Goal: Information Seeking & Learning: Learn about a topic

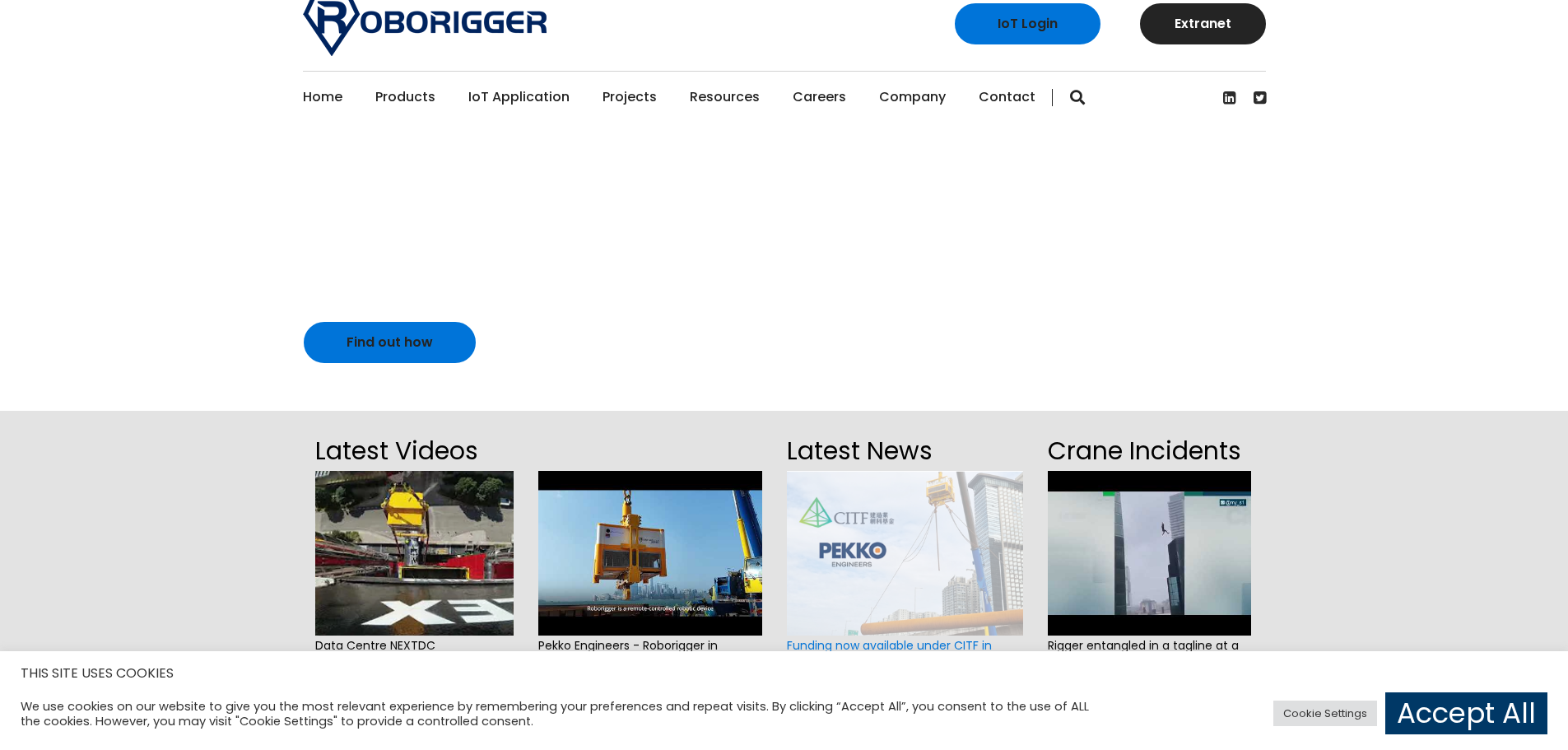
scroll to position [20, 0]
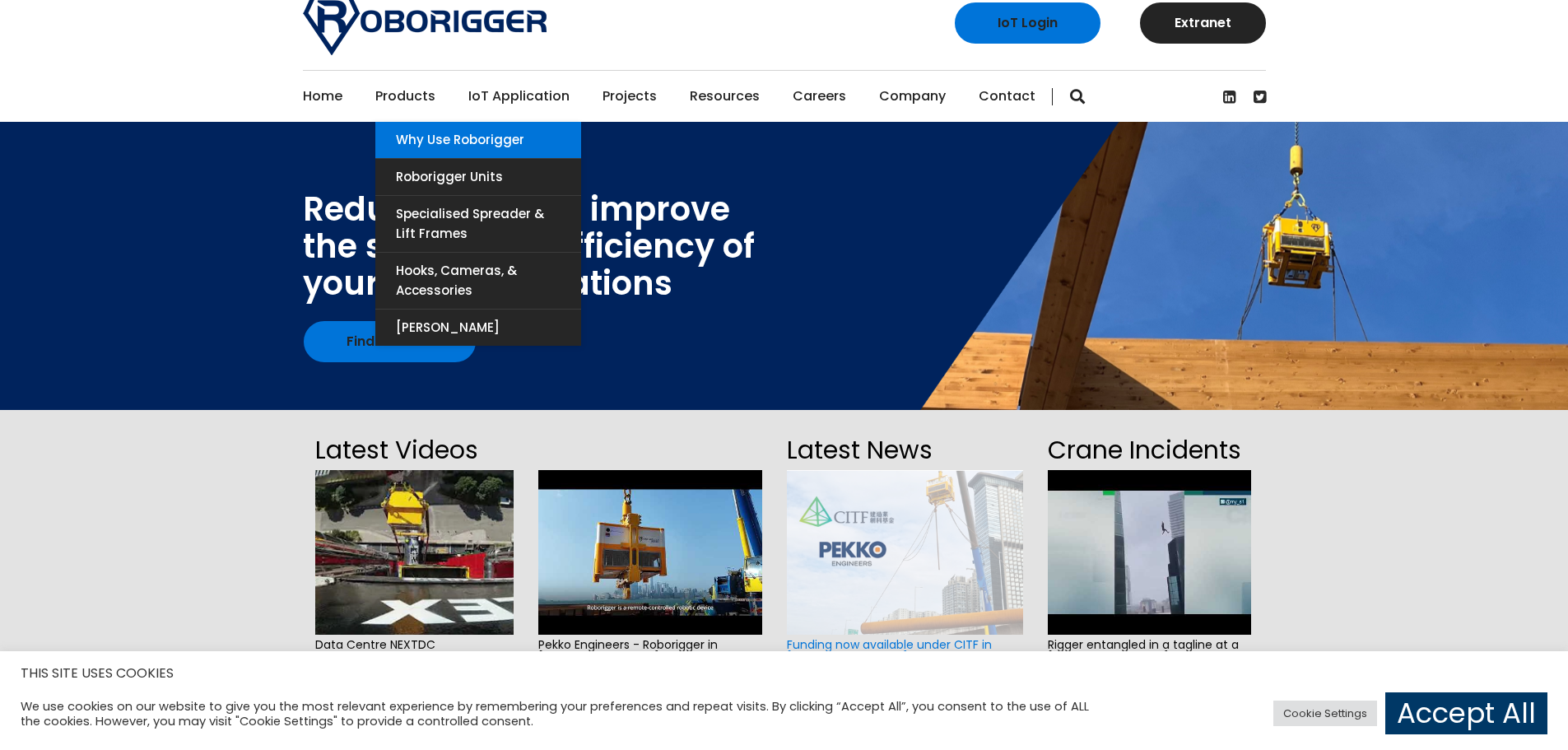
click at [430, 142] on link "Why use Roborigger" at bounding box center [478, 140] width 206 height 37
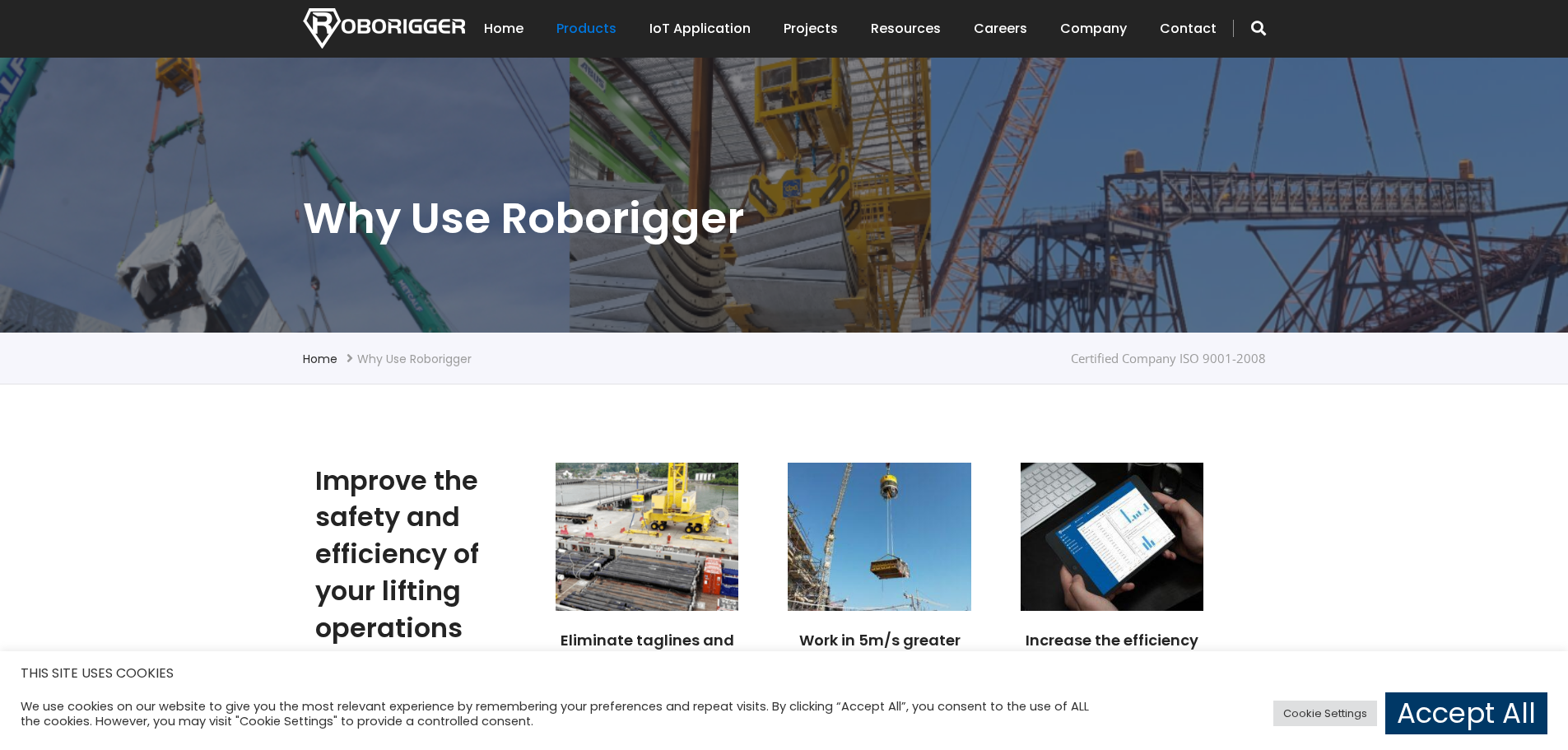
scroll to position [438, 0]
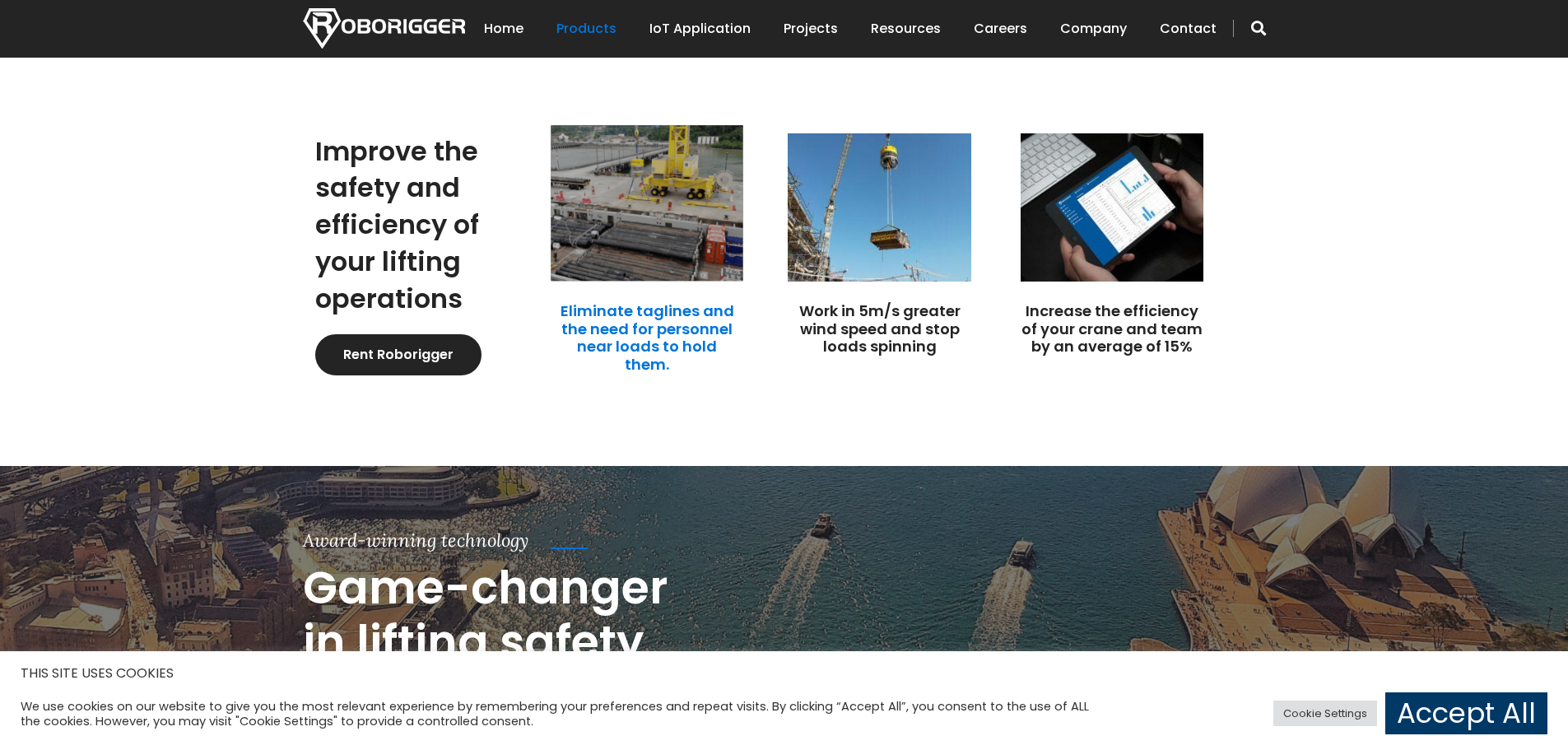
click at [645, 306] on link "Eliminate taglines and the need for personnel near loads to hold them." at bounding box center [648, 337] width 174 height 74
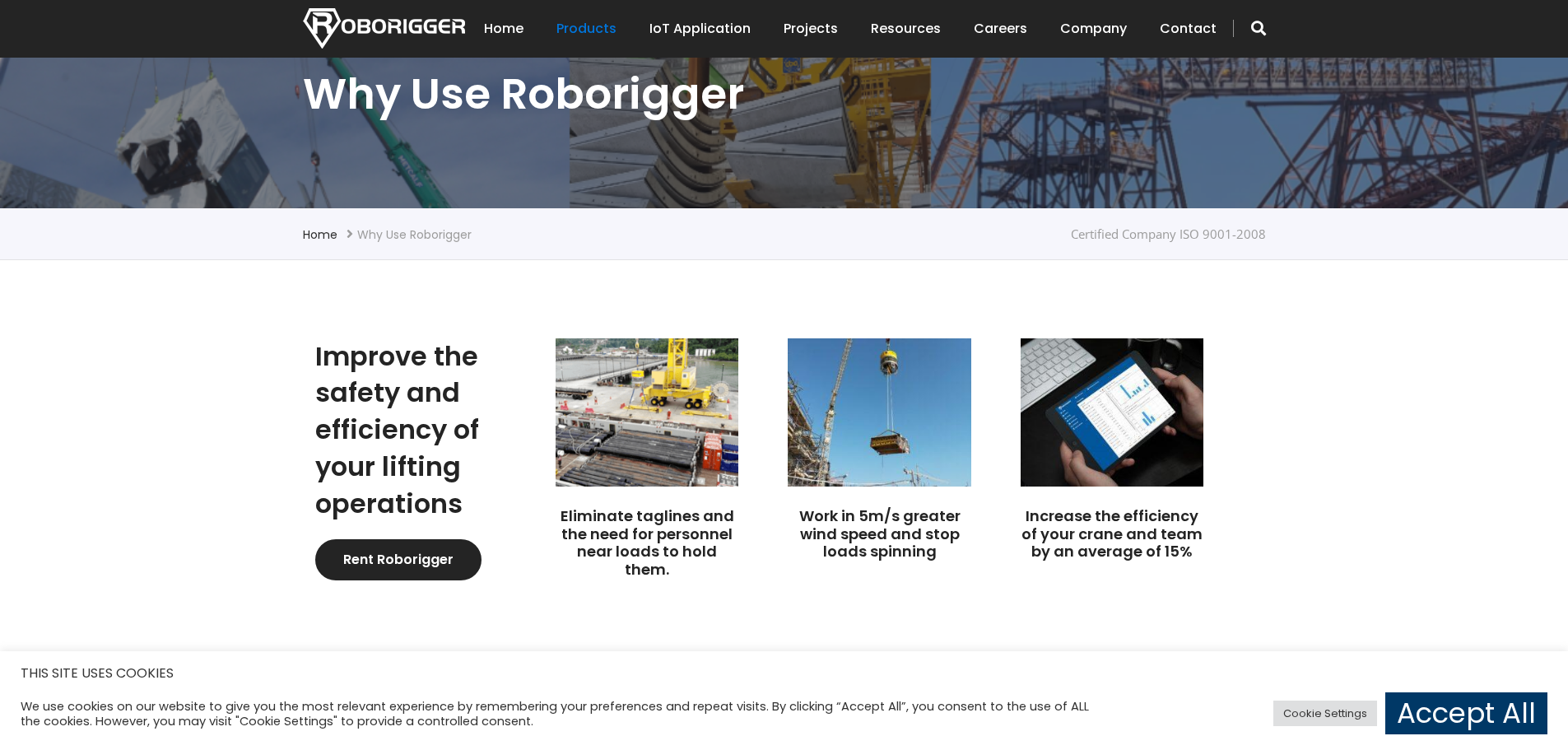
scroll to position [232, 0]
click at [500, 29] on link "Home" at bounding box center [504, 29] width 39 height 51
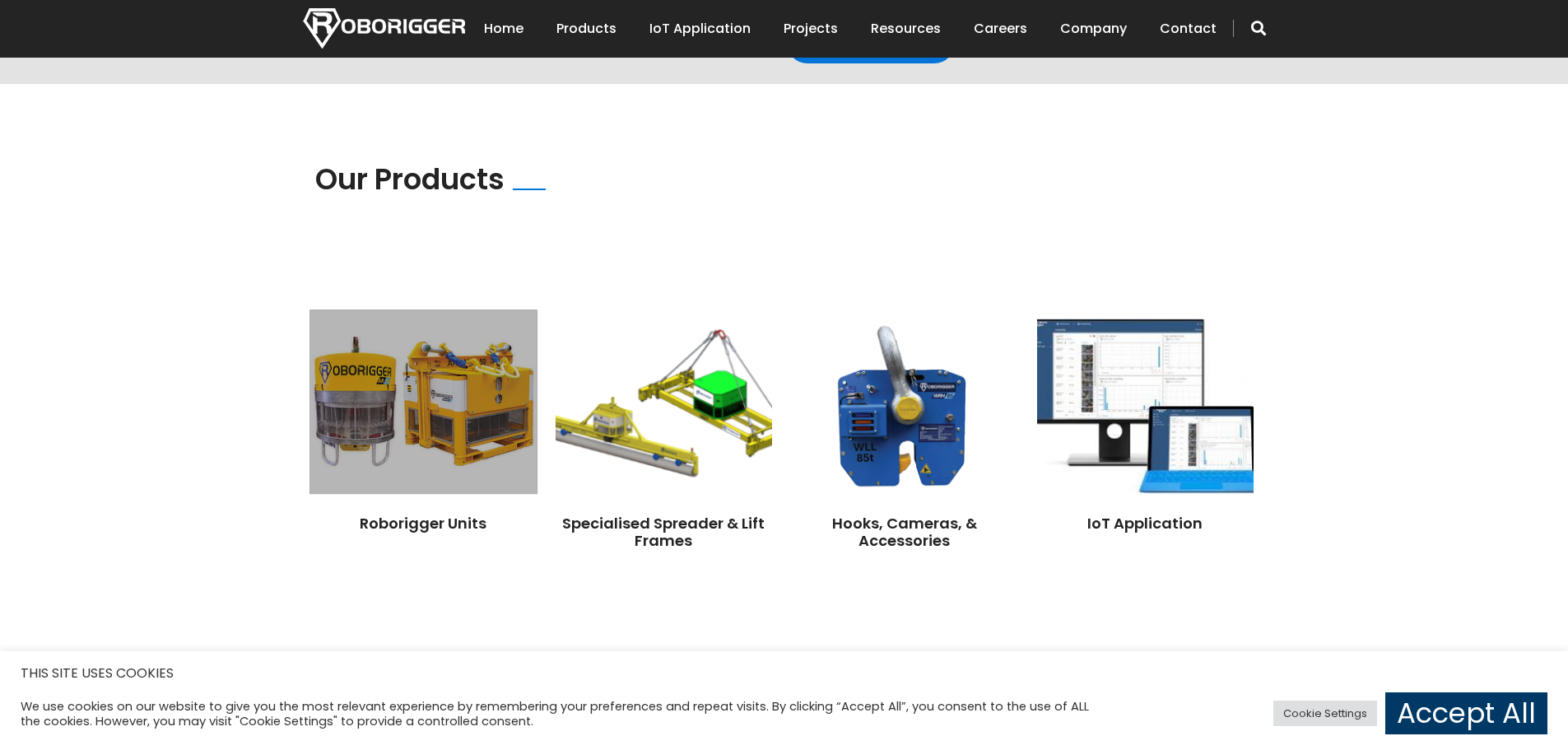
scroll to position [1091, 0]
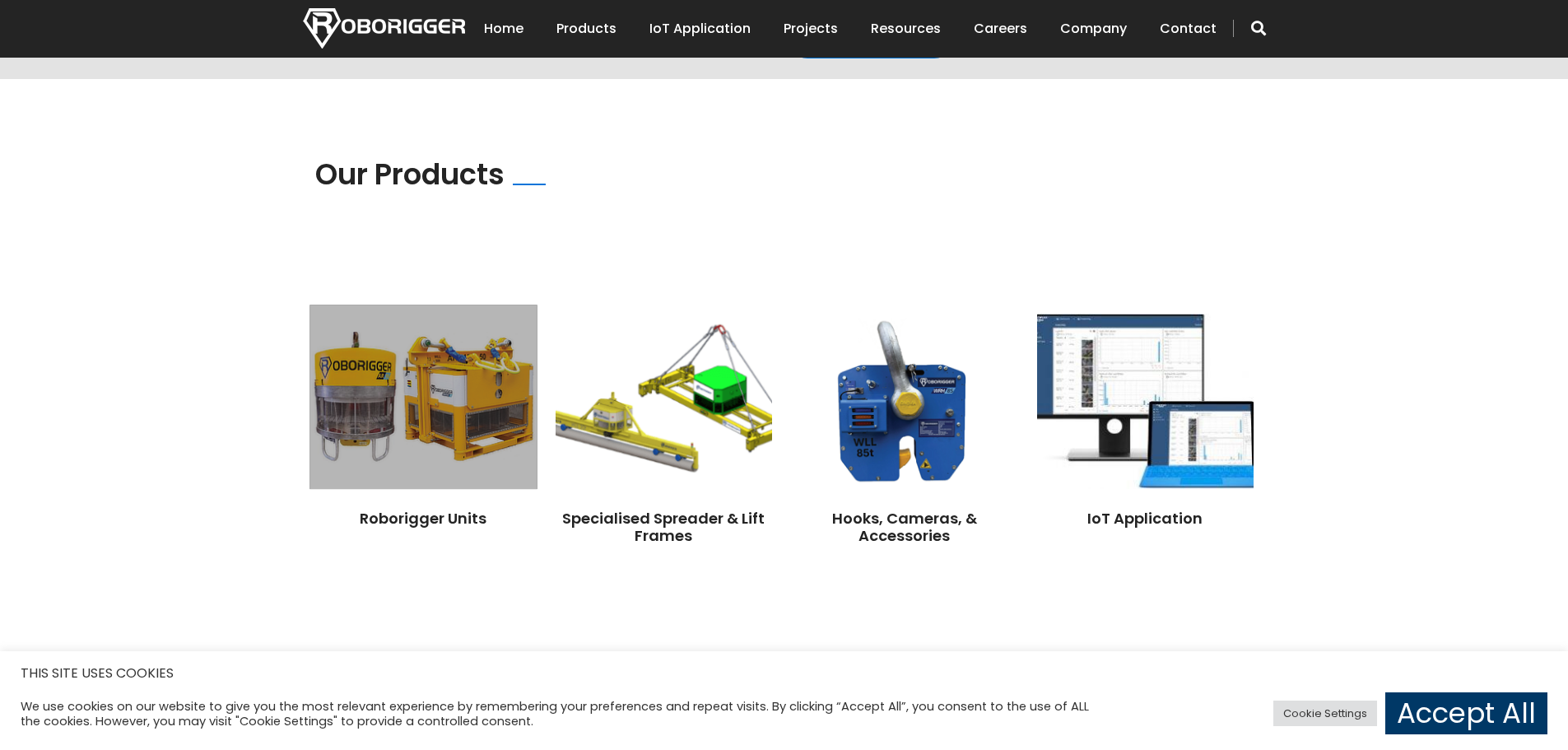
click at [436, 397] on img at bounding box center [423, 397] width 227 height 184
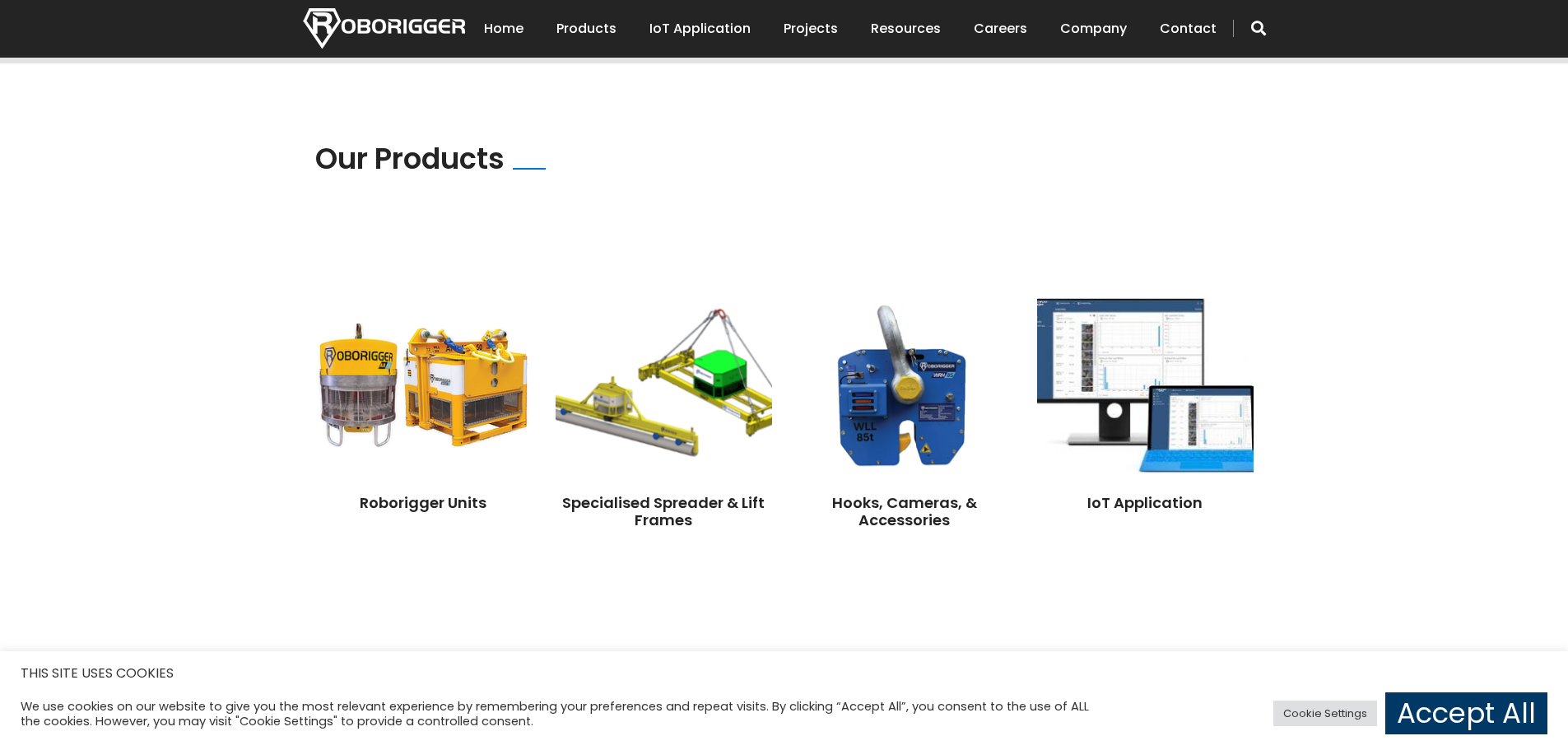
scroll to position [1111, 0]
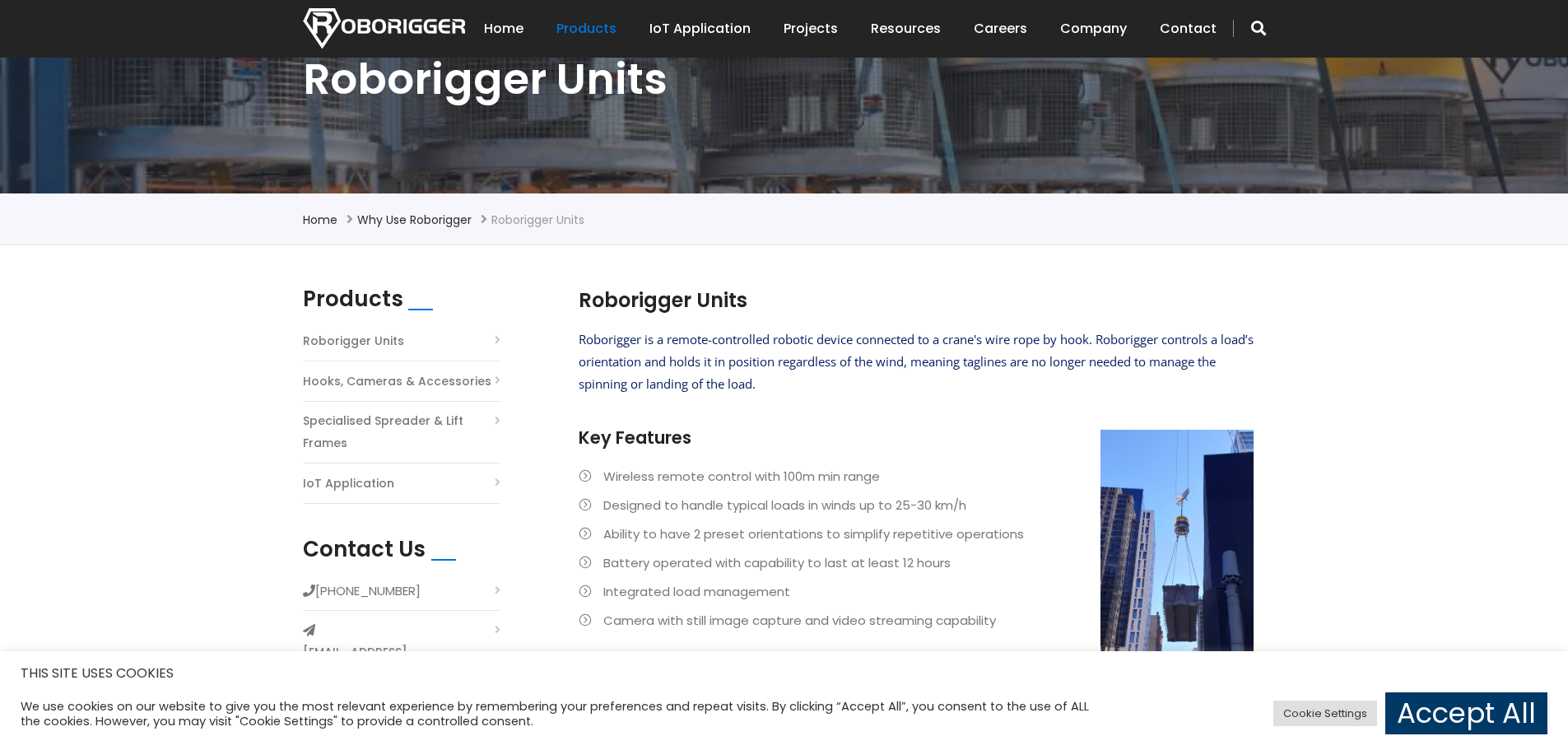
scroll to position [247, 0]
click at [406, 222] on link "Why use Roborigger" at bounding box center [414, 221] width 114 height 16
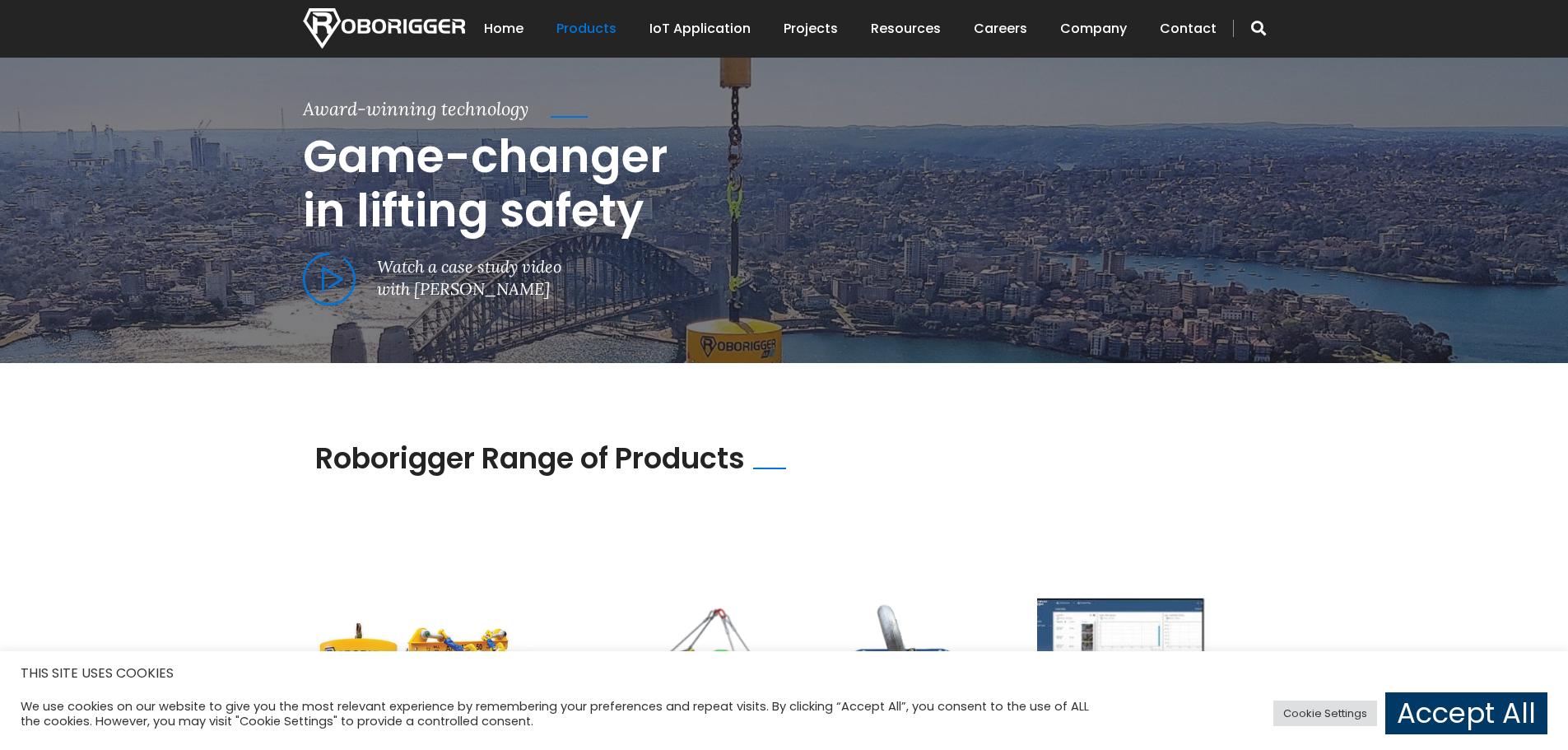
scroll to position [947, 0]
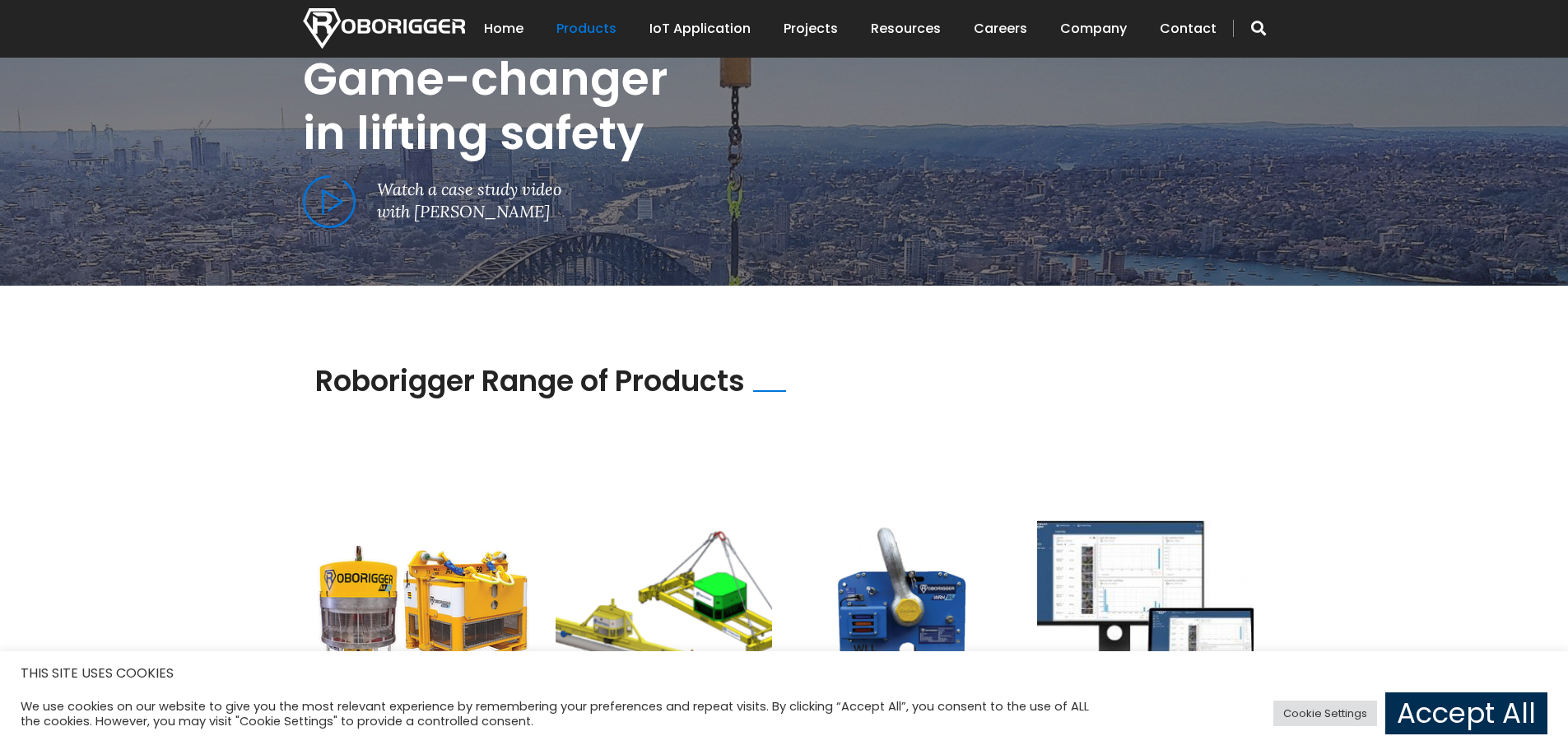
click at [1471, 728] on link "Accept All" at bounding box center [1466, 713] width 162 height 42
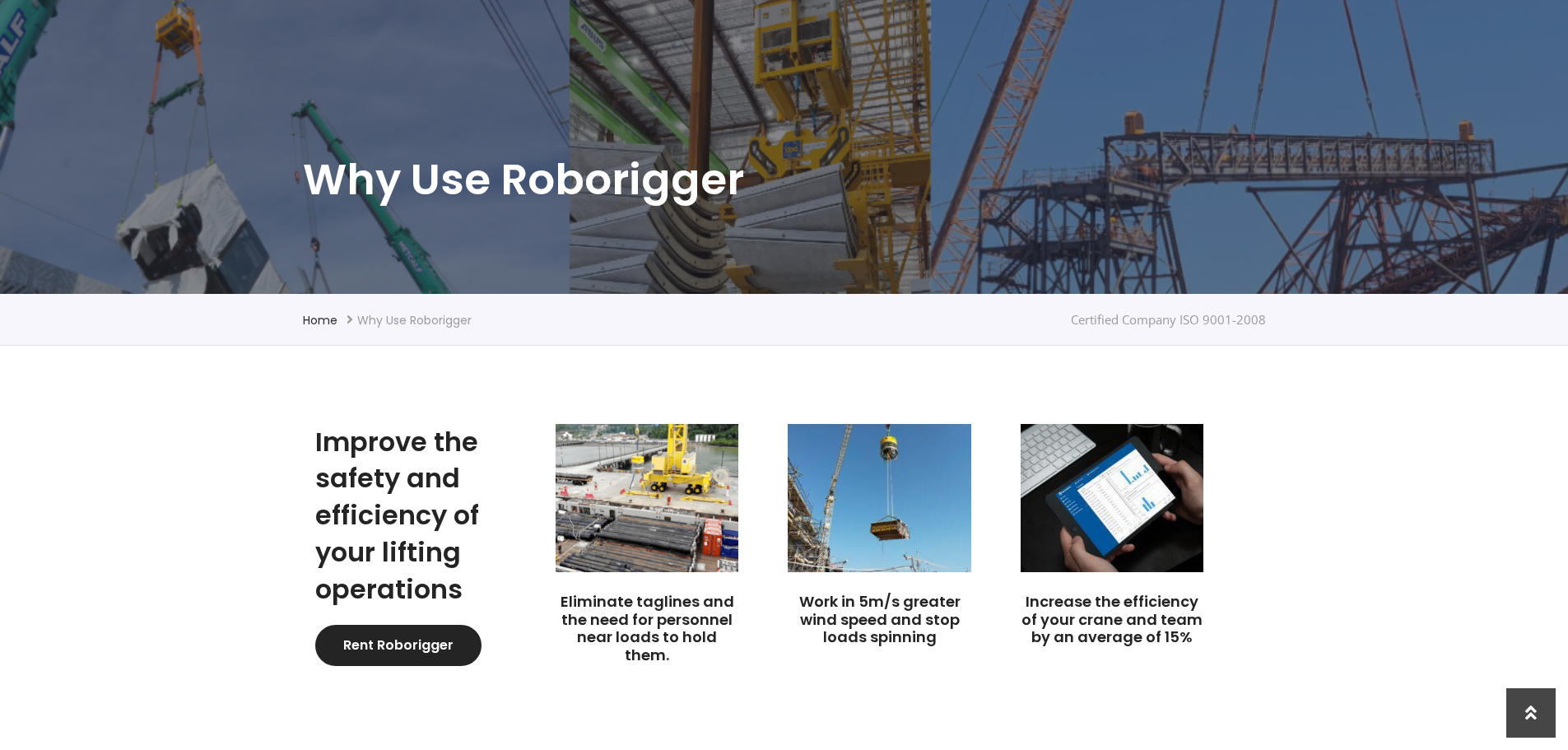
scroll to position [0, 0]
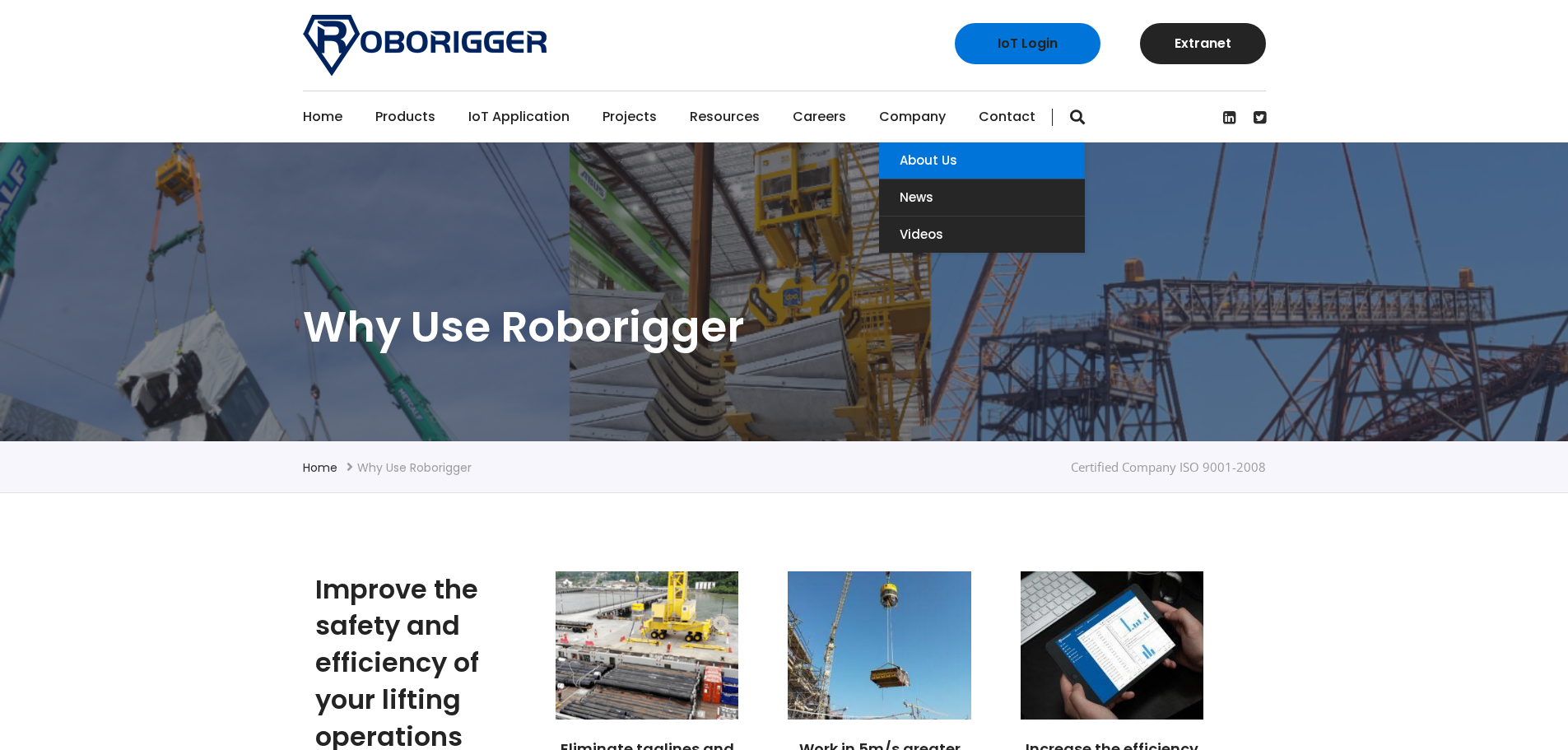
click at [945, 152] on link "About Us" at bounding box center [982, 161] width 206 height 37
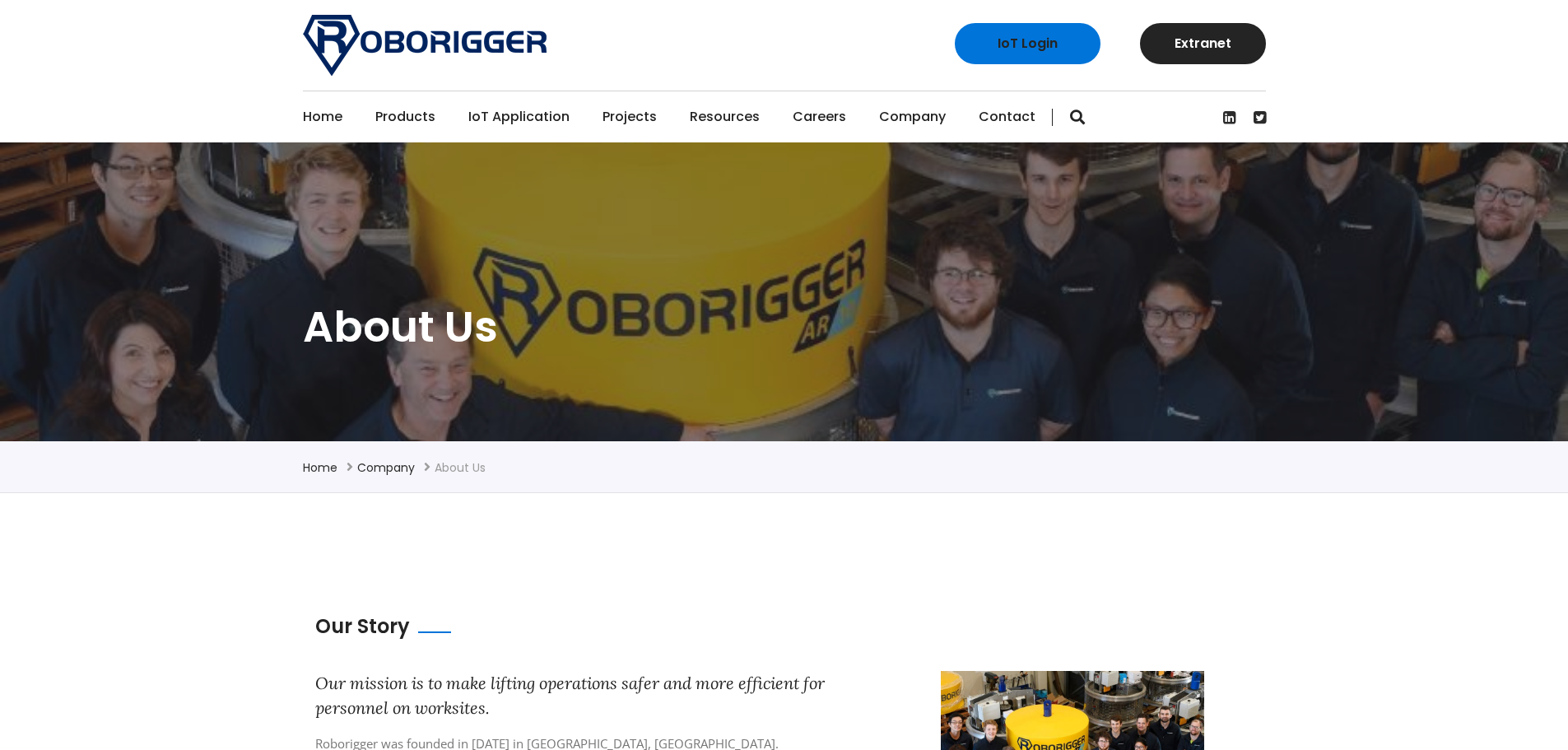
click at [315, 121] on link "Home" at bounding box center [322, 117] width 39 height 51
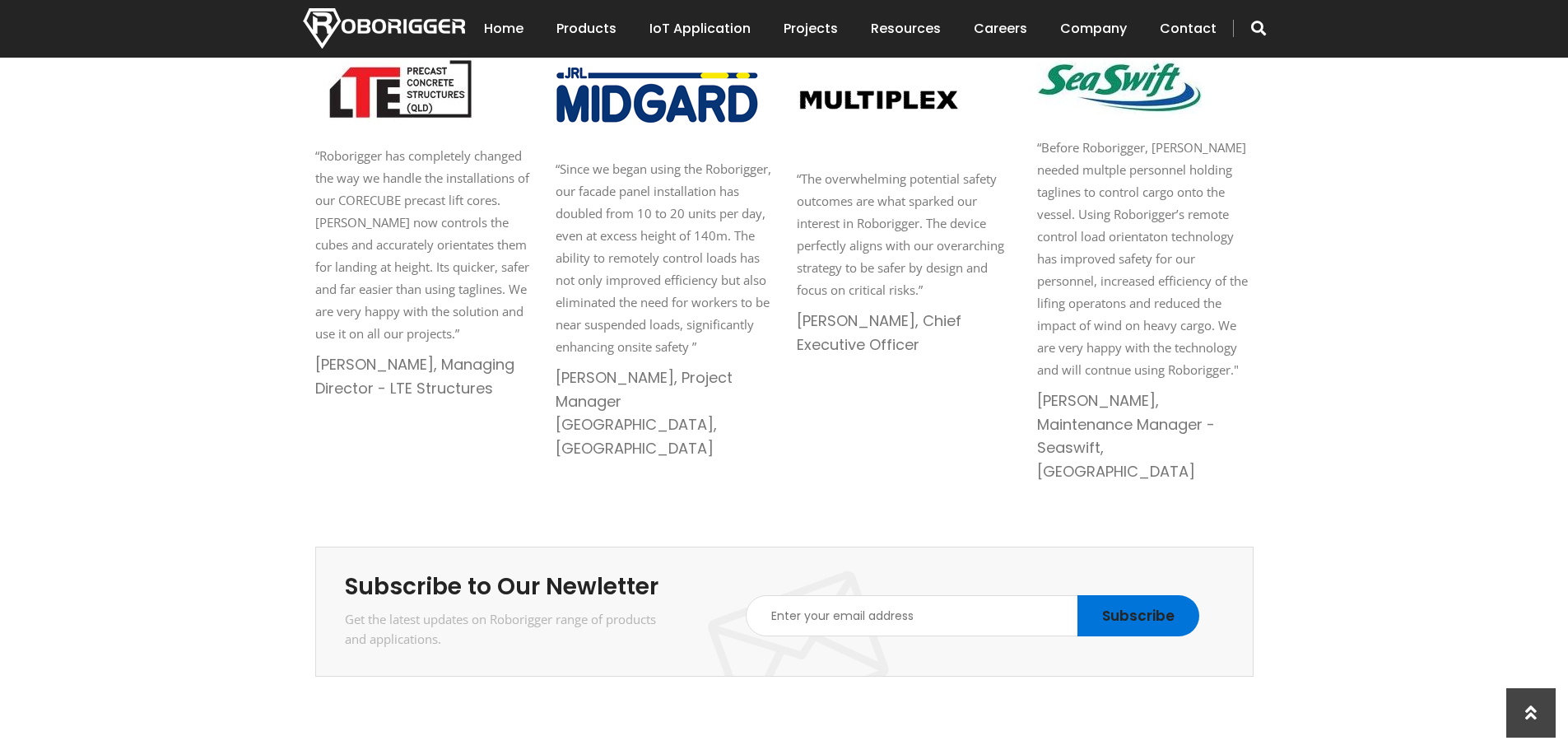
scroll to position [2161, 0]
